Goal: Task Accomplishment & Management: Use online tool/utility

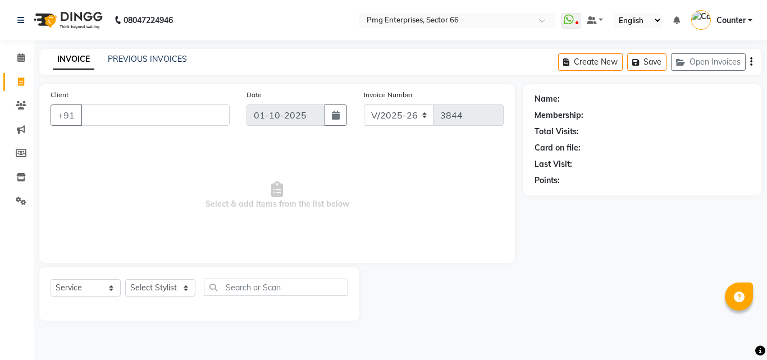
select select "889"
select select "service"
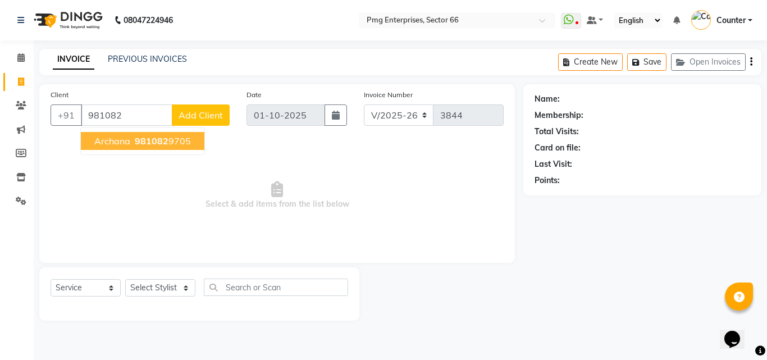
click at [172, 142] on ngb-highlight "981082 9705" at bounding box center [162, 140] width 58 height 11
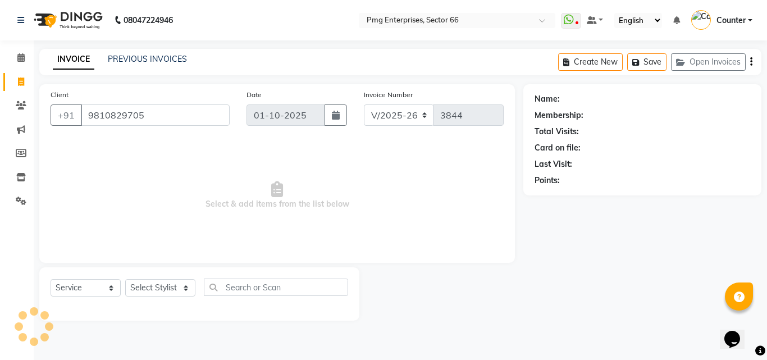
type input "9810829705"
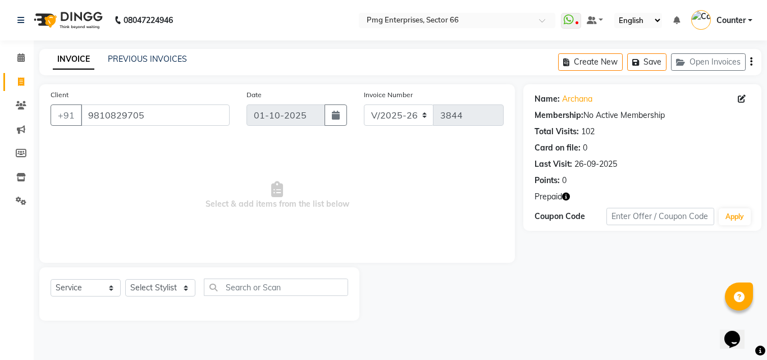
click at [568, 197] on icon "button" at bounding box center [566, 197] width 8 height 8
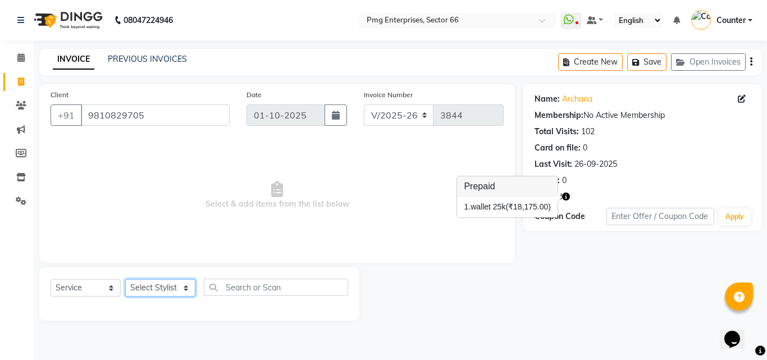
click at [168, 284] on select "Select Stylist [PERSON_NAME] Counter [PERSON_NAME] [PERSON_NAME] [PERSON_NAME] …" at bounding box center [160, 287] width 70 height 17
select select "14600"
click at [125, 279] on select "Select Stylist [PERSON_NAME] Counter [PERSON_NAME] [PERSON_NAME] [PERSON_NAME] …" at bounding box center [160, 287] width 70 height 17
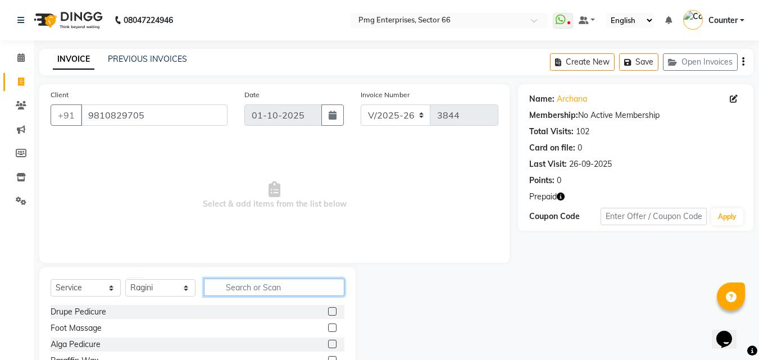
click at [244, 287] on input "text" at bounding box center [274, 287] width 140 height 17
type input "faci"
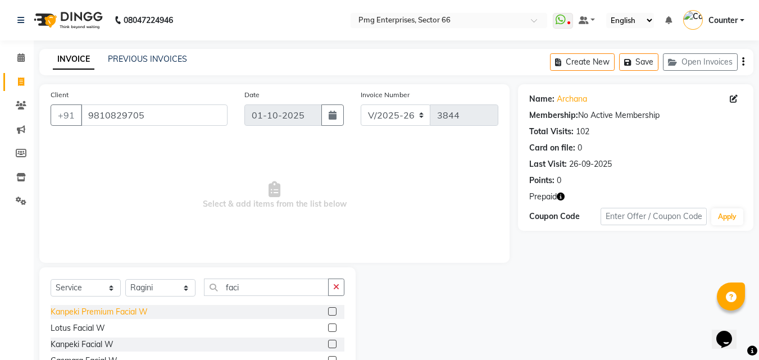
click at [138, 309] on div "Kanpeki Premium Facial W" at bounding box center [99, 312] width 97 height 12
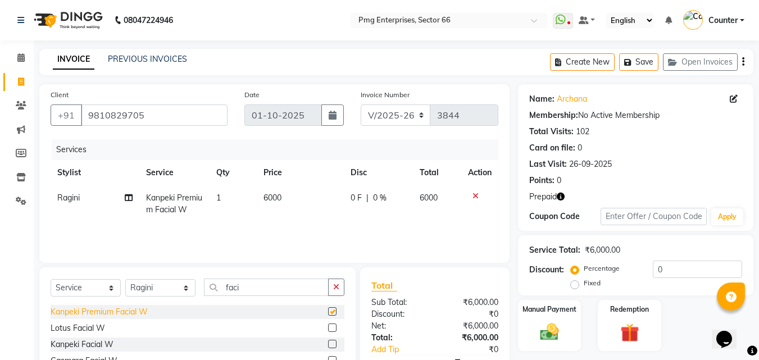
checkbox input "false"
click at [635, 335] on img at bounding box center [629, 333] width 31 height 24
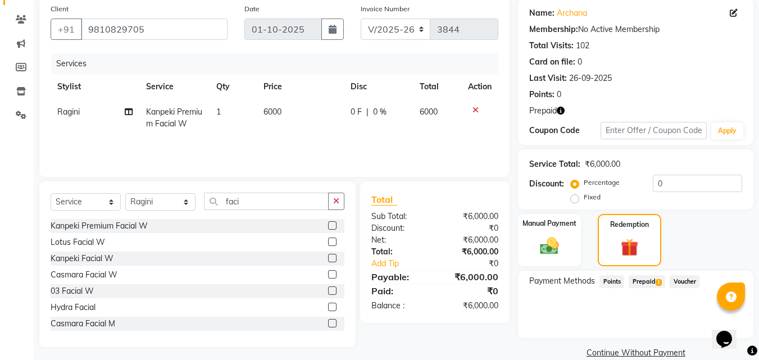
scroll to position [90, 0]
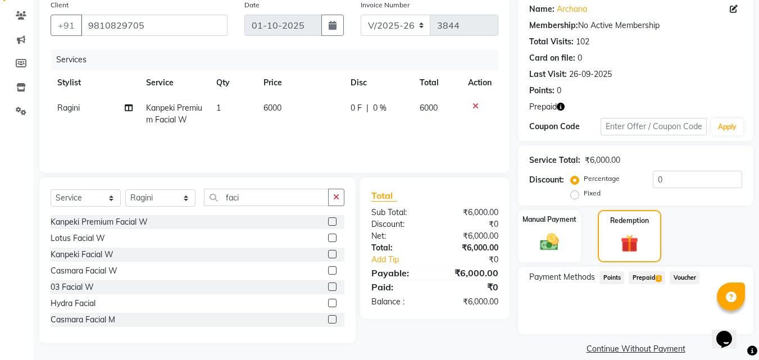
click at [647, 275] on span "Prepaid 1" at bounding box center [647, 277] width 37 height 13
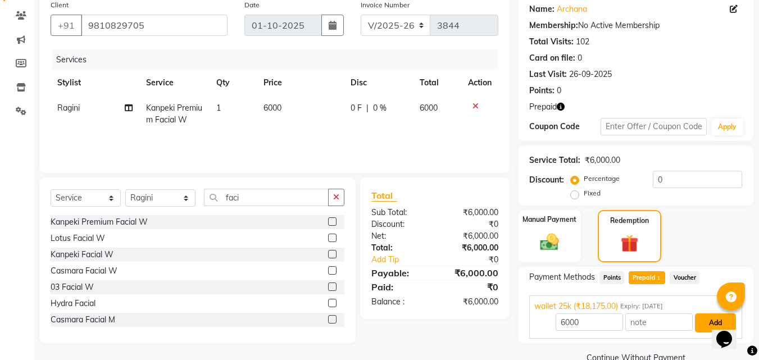
click at [705, 326] on button "Add" at bounding box center [715, 323] width 41 height 19
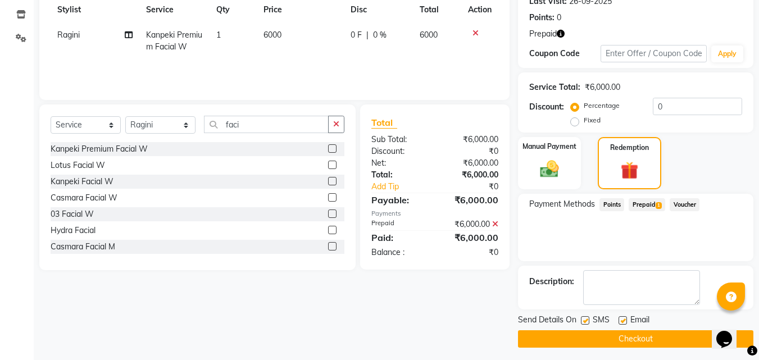
scroll to position [167, 0]
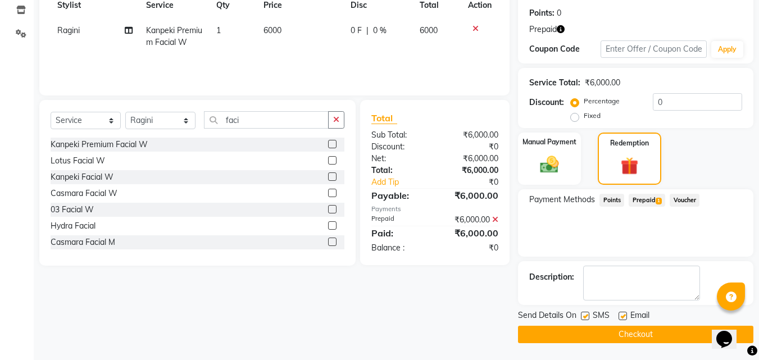
click at [674, 330] on button "Checkout" at bounding box center [635, 334] width 235 height 17
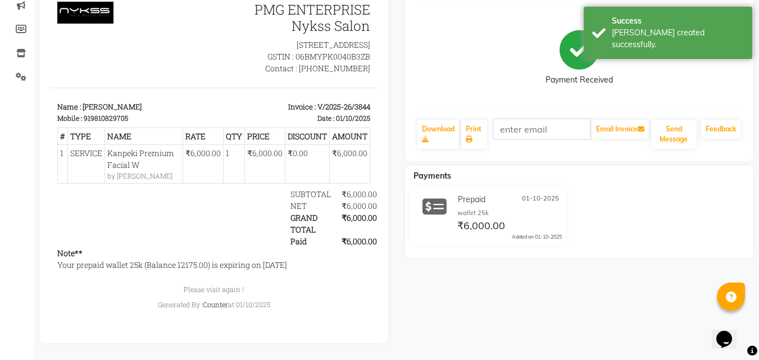
scroll to position [133, 0]
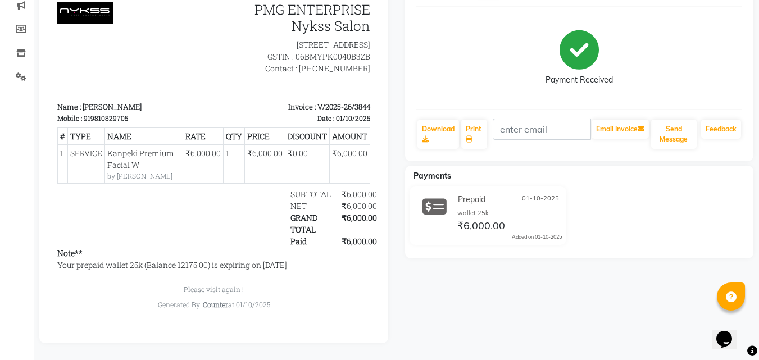
click at [758, 5] on div "Archana Prebook Payment Received Download Print Email Invoice Send Message Feed…" at bounding box center [580, 155] width 366 height 375
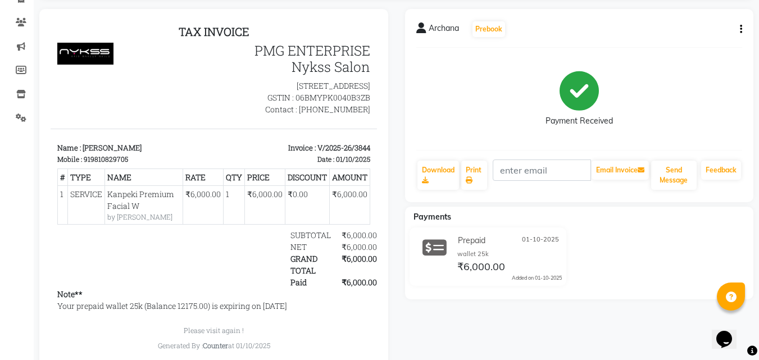
click at [758, 5] on main "View Invoice Archana Prebook Payment Received Download Print Email Invoice Send…" at bounding box center [396, 183] width 725 height 435
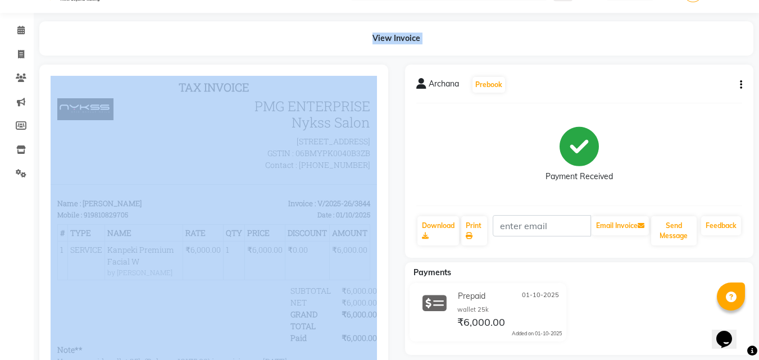
scroll to position [0, 0]
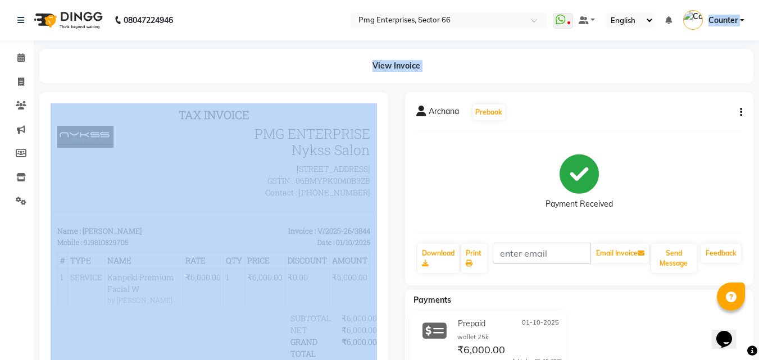
click at [758, 5] on app-home "08047224946 Select Location × Pmg Enterprises, Sector 66 WhatsApp Status ✕ Stat…" at bounding box center [379, 242] width 759 height 484
click at [22, 84] on icon at bounding box center [21, 82] width 6 height 8
select select "service"
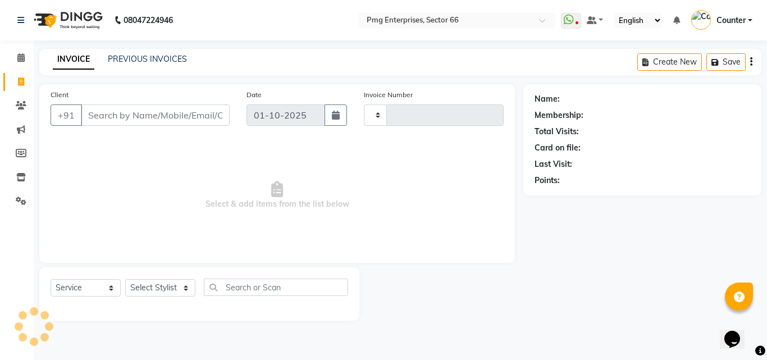
click at [22, 84] on icon at bounding box center [21, 82] width 6 height 8
select select "889"
select select "service"
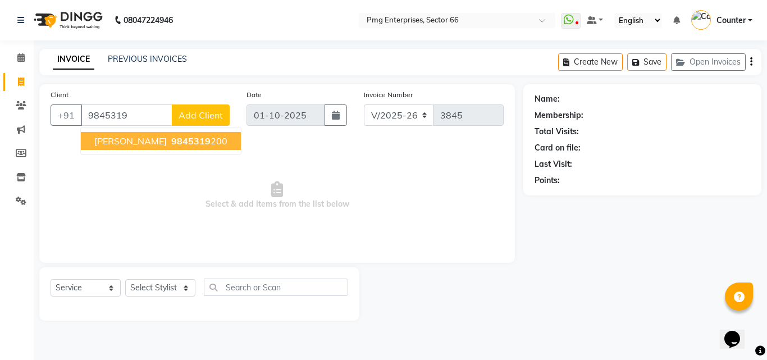
click at [169, 141] on ngb-highlight "9845319 200" at bounding box center [198, 140] width 58 height 11
type input "9845319200"
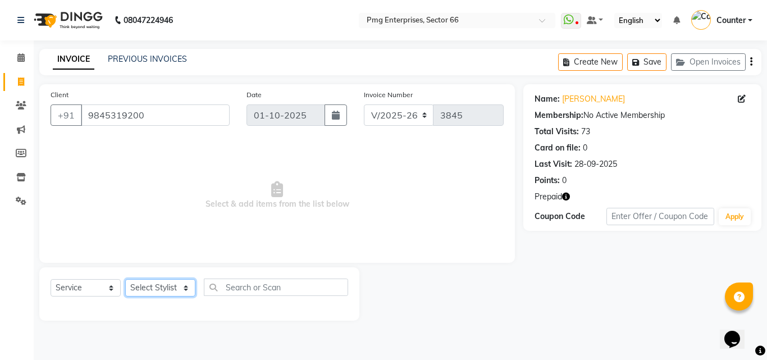
click at [151, 288] on select "Select Stylist [PERSON_NAME] Counter [PERSON_NAME] [PERSON_NAME] [PERSON_NAME] …" at bounding box center [160, 287] width 70 height 17
select select "78814"
click at [125, 279] on select "Select Stylist [PERSON_NAME] Counter [PERSON_NAME] [PERSON_NAME] [PERSON_NAME] …" at bounding box center [160, 287] width 70 height 17
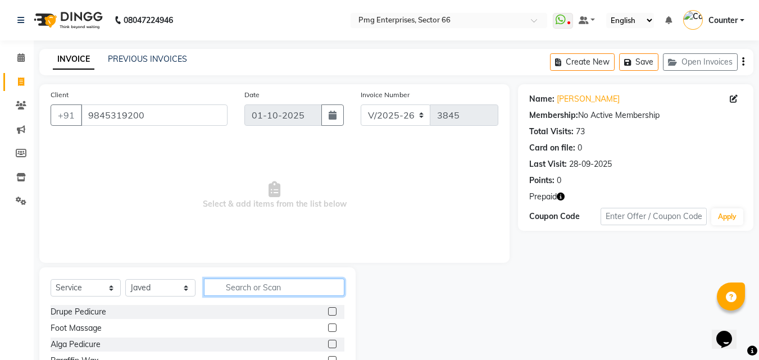
click at [235, 289] on input "text" at bounding box center [274, 287] width 140 height 17
type input "tou"
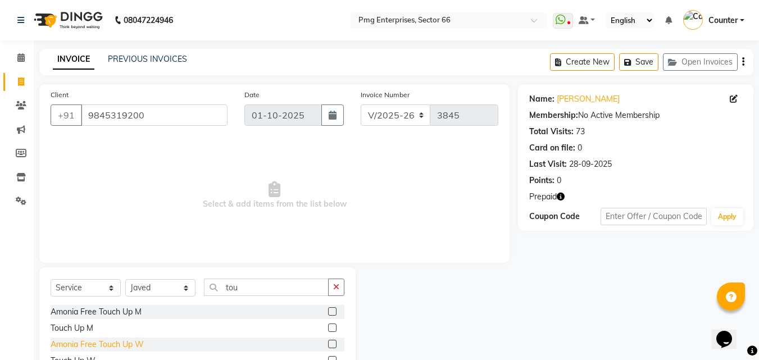
click at [122, 347] on div "Amonia Free Touch Up W" at bounding box center [97, 345] width 93 height 12
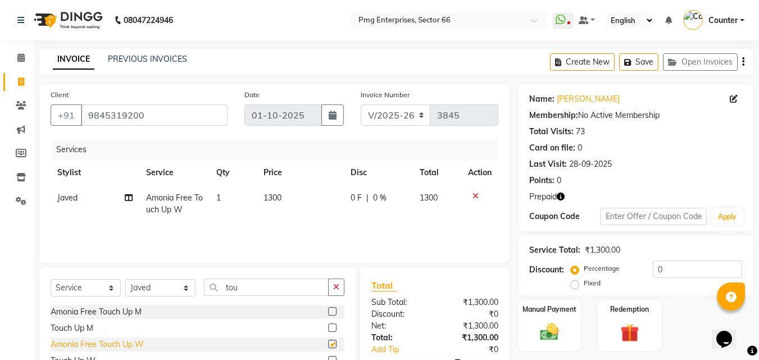
checkbox input "false"
click at [306, 202] on td "1300" at bounding box center [300, 203] width 87 height 37
select select "78814"
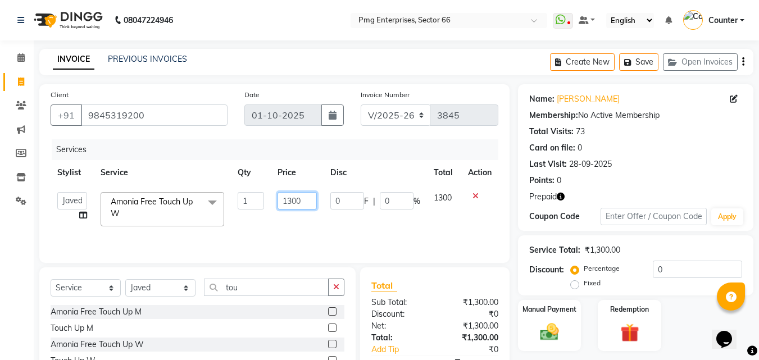
click at [306, 201] on input "1300" at bounding box center [297, 200] width 39 height 17
type input "1"
type input "1000"
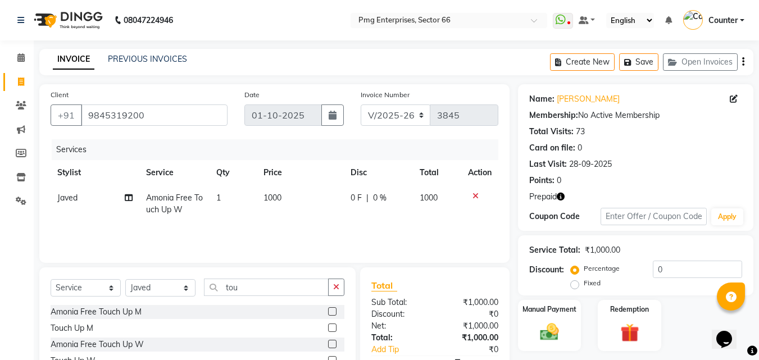
click at [264, 237] on div "Services Stylist Service Qty Price Disc Total Action Javed Amonia Free Touch Up…" at bounding box center [275, 195] width 448 height 112
click at [298, 197] on td "1000" at bounding box center [300, 203] width 87 height 37
select select "78814"
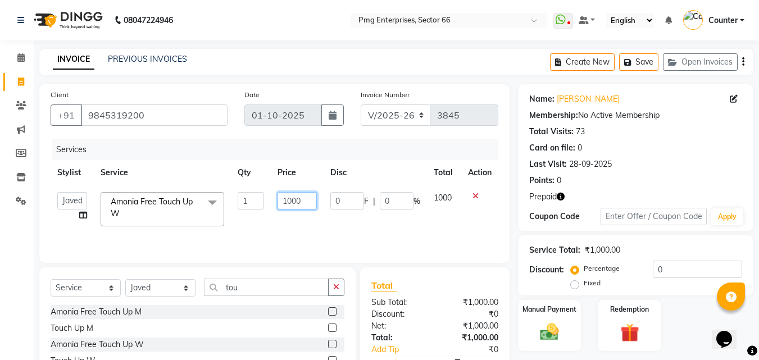
click at [308, 198] on input "1000" at bounding box center [297, 200] width 39 height 17
type input "1"
type input "900"
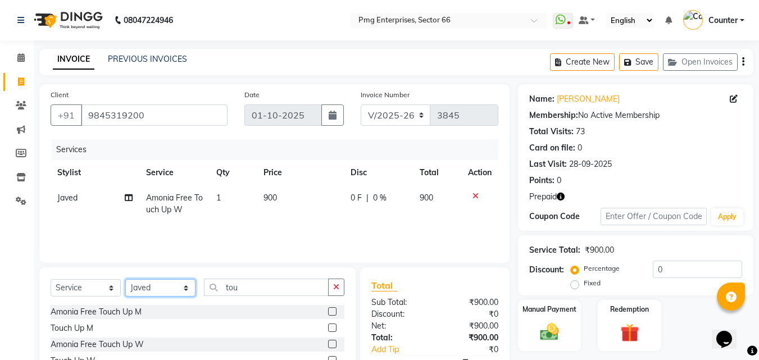
click at [160, 296] on select "Select Stylist [PERSON_NAME] Counter [PERSON_NAME] [PERSON_NAME] [PERSON_NAME] …" at bounding box center [160, 287] width 70 height 17
select select "14600"
click at [125, 279] on select "Select Stylist [PERSON_NAME] Counter [PERSON_NAME] [PERSON_NAME] [PERSON_NAME] …" at bounding box center [160, 287] width 70 height 17
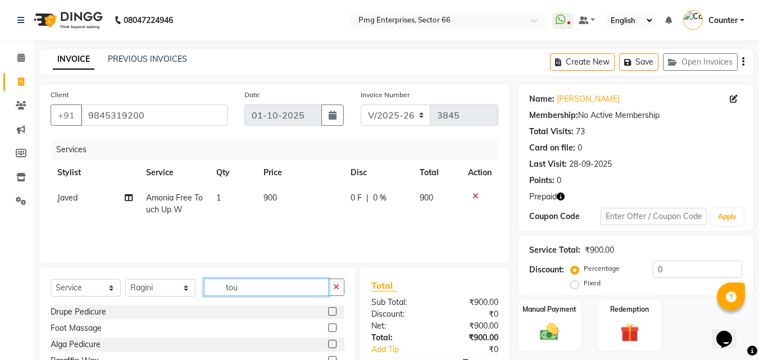
click at [245, 283] on input "tou" at bounding box center [266, 287] width 125 height 17
type input "t"
type input "ey"
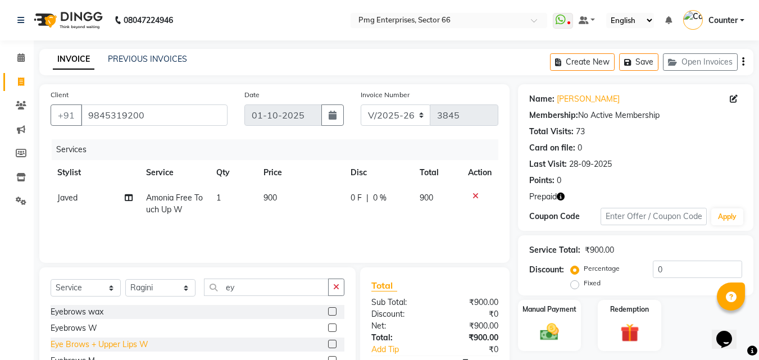
click at [138, 339] on div "Eye Brows + Upper Lips W" at bounding box center [100, 345] width 98 height 12
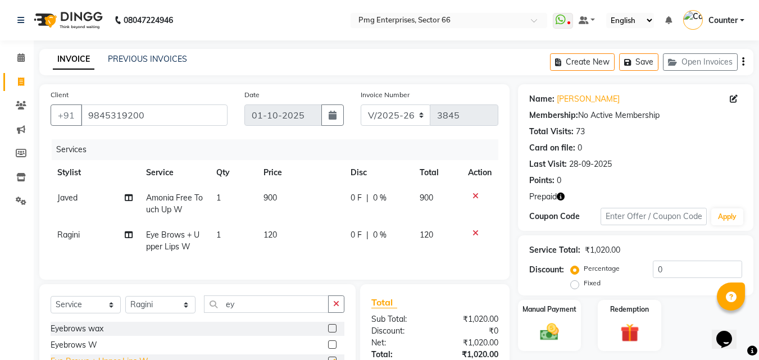
checkbox input "false"
click at [311, 194] on td "900" at bounding box center [300, 203] width 87 height 37
select select "78814"
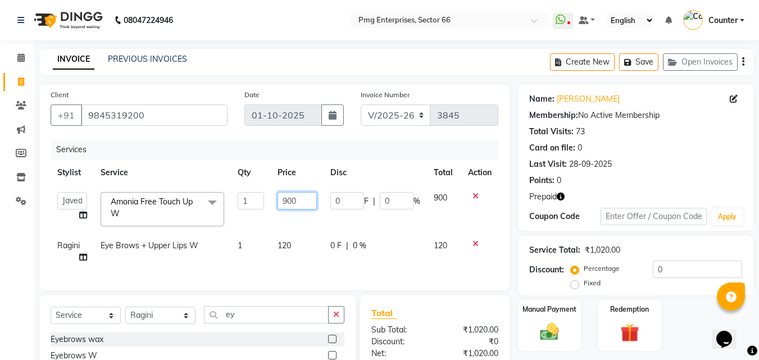
click at [307, 206] on input "900" at bounding box center [297, 200] width 39 height 17
type input "9"
type input "1000"
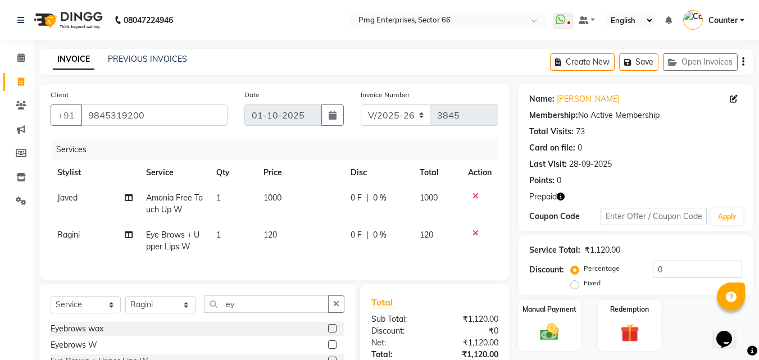
click at [462, 260] on div "Services Stylist Service Qty Price Disc Total Action Javed Amonia Free Touch Up…" at bounding box center [275, 203] width 448 height 129
click at [620, 329] on img at bounding box center [629, 333] width 31 height 24
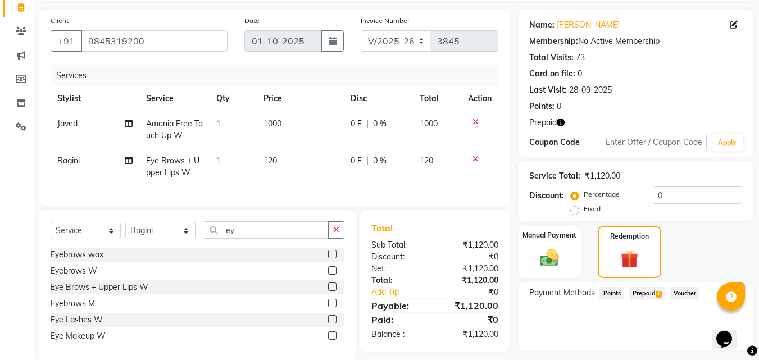
scroll to position [90, 0]
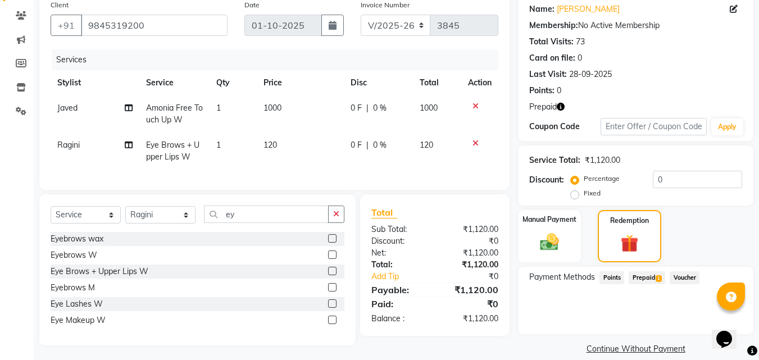
click at [644, 274] on span "Prepaid 1" at bounding box center [647, 277] width 37 height 13
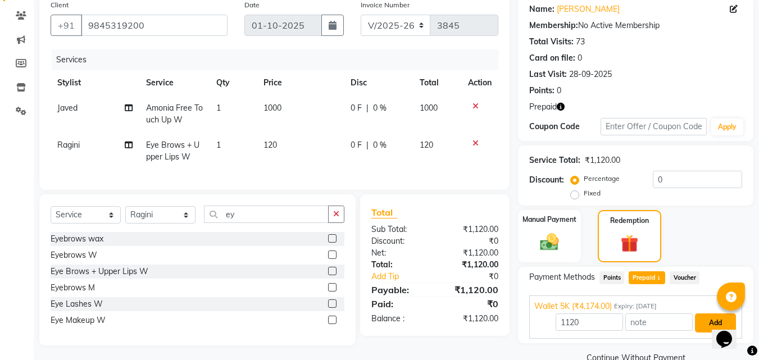
click at [708, 322] on button "Add" at bounding box center [715, 323] width 41 height 19
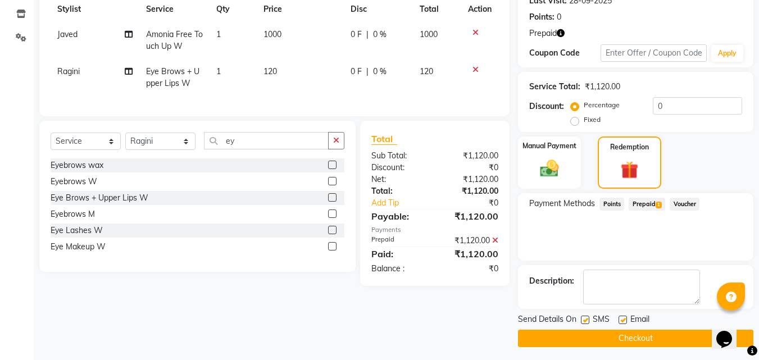
scroll to position [167, 0]
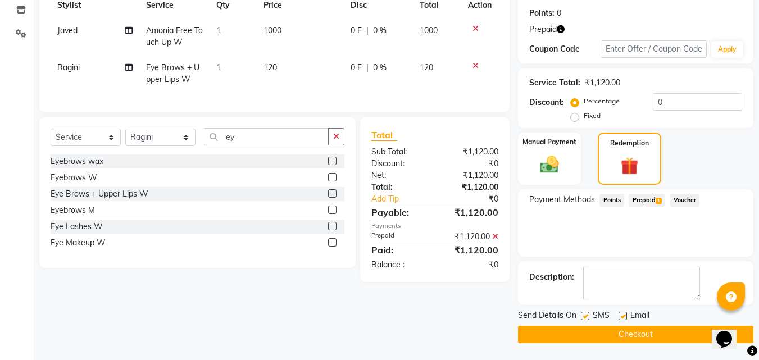
click at [688, 339] on button "Checkout" at bounding box center [635, 334] width 235 height 17
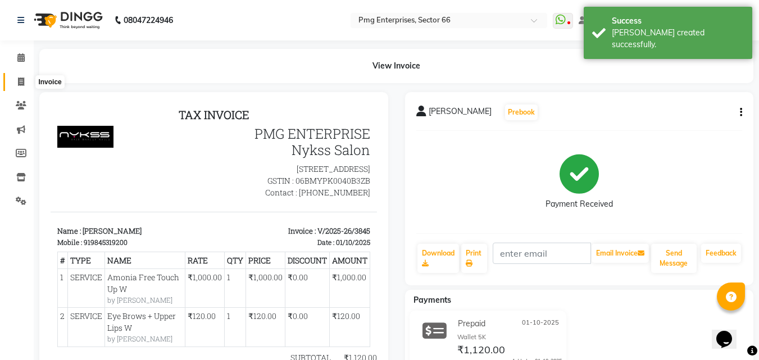
click at [21, 80] on icon at bounding box center [21, 82] width 6 height 8
select select "service"
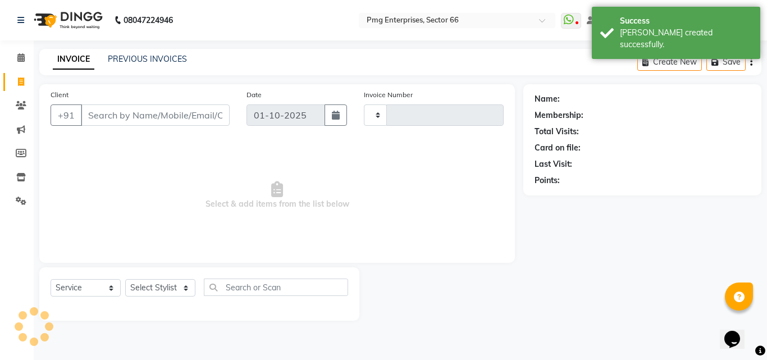
type input "3846"
select select "889"
